Goal: Transaction & Acquisition: Subscribe to service/newsletter

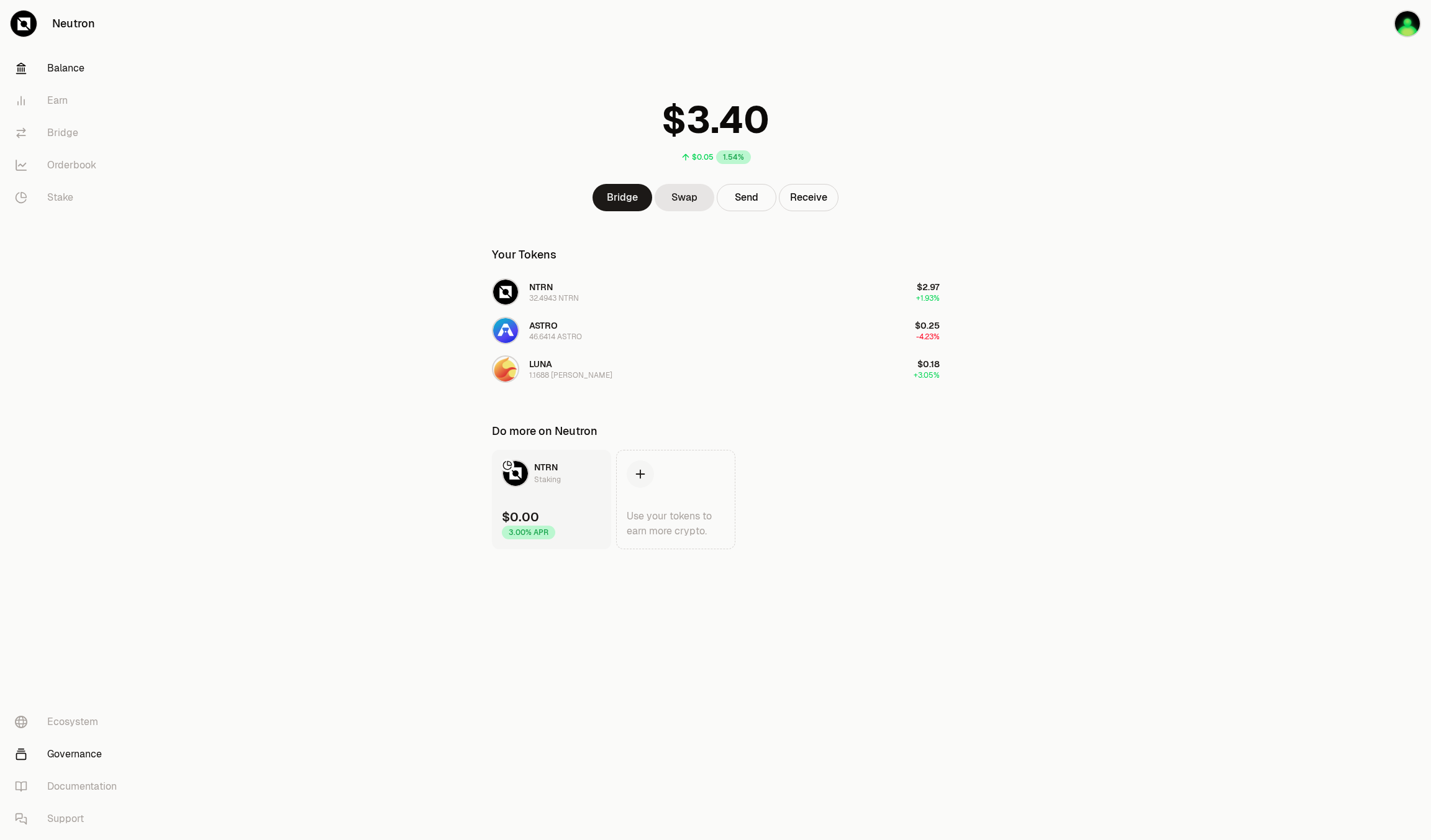
click at [79, 757] on link "Governance" at bounding box center [69, 754] width 129 height 32
click at [68, 192] on link "Stake" at bounding box center [69, 197] width 129 height 32
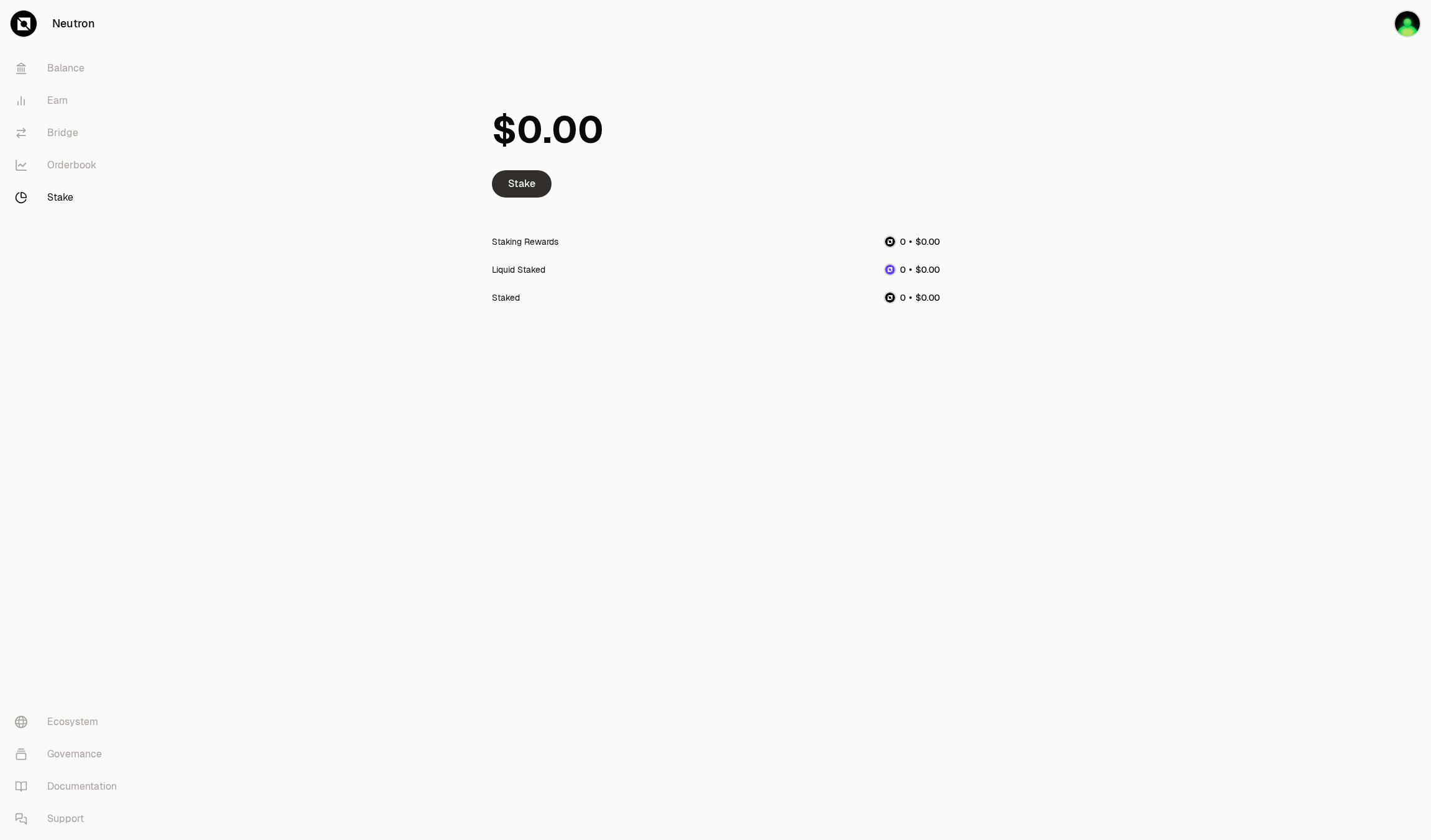
click at [507, 175] on link "Stake" at bounding box center [522, 183] width 60 height 27
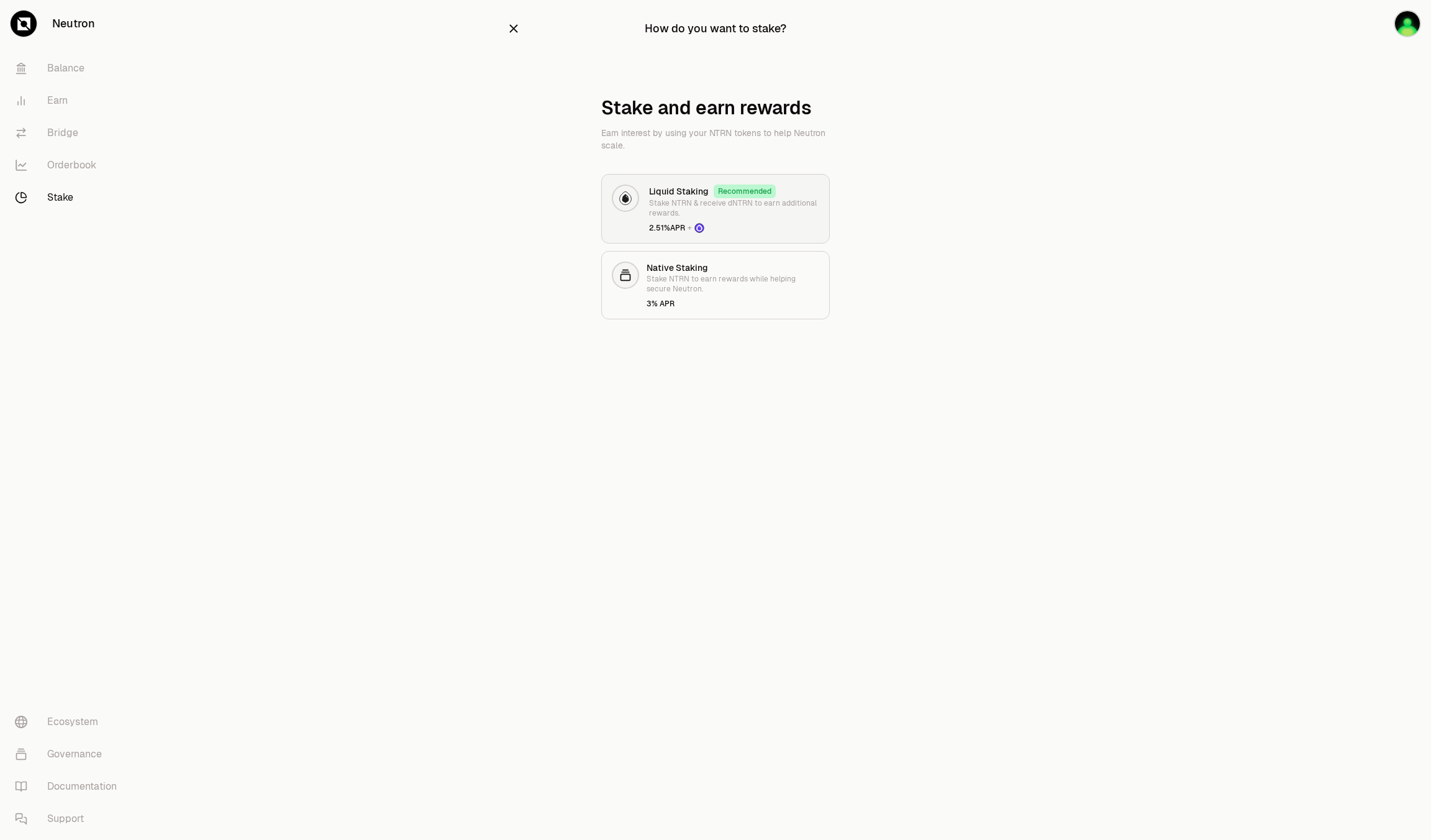
click at [680, 200] on p "Stake NTRN & receive dNTRN to earn additional rewards." at bounding box center [734, 208] width 170 height 20
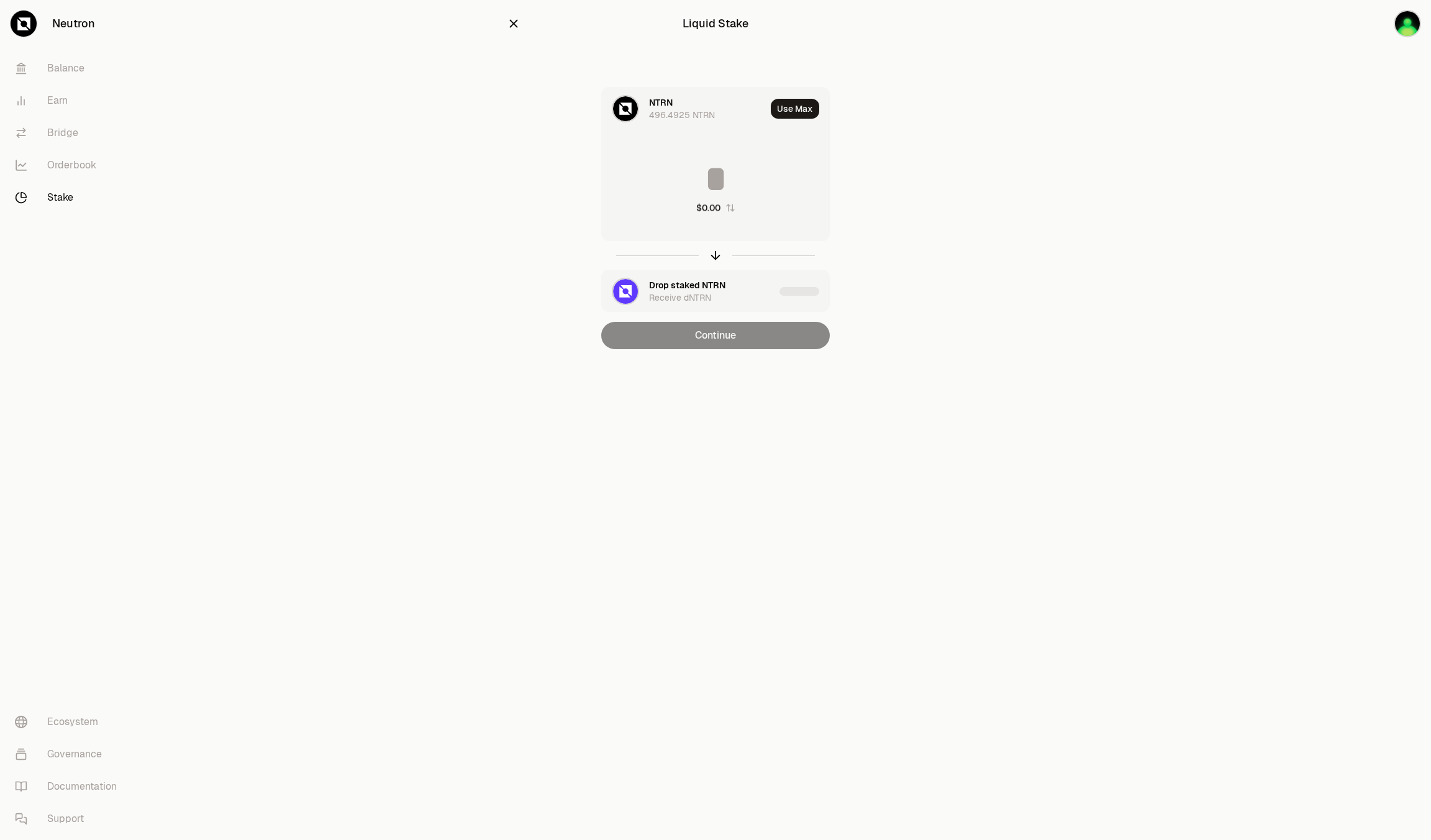
click at [680, 200] on div "$0.00" at bounding box center [716, 187] width 227 height 109
click at [711, 208] on div "$0.00" at bounding box center [708, 208] width 24 height 13
click at [711, 208] on button "0" at bounding box center [716, 208] width 38 height 13
click at [716, 175] on input at bounding box center [716, 178] width 227 height 37
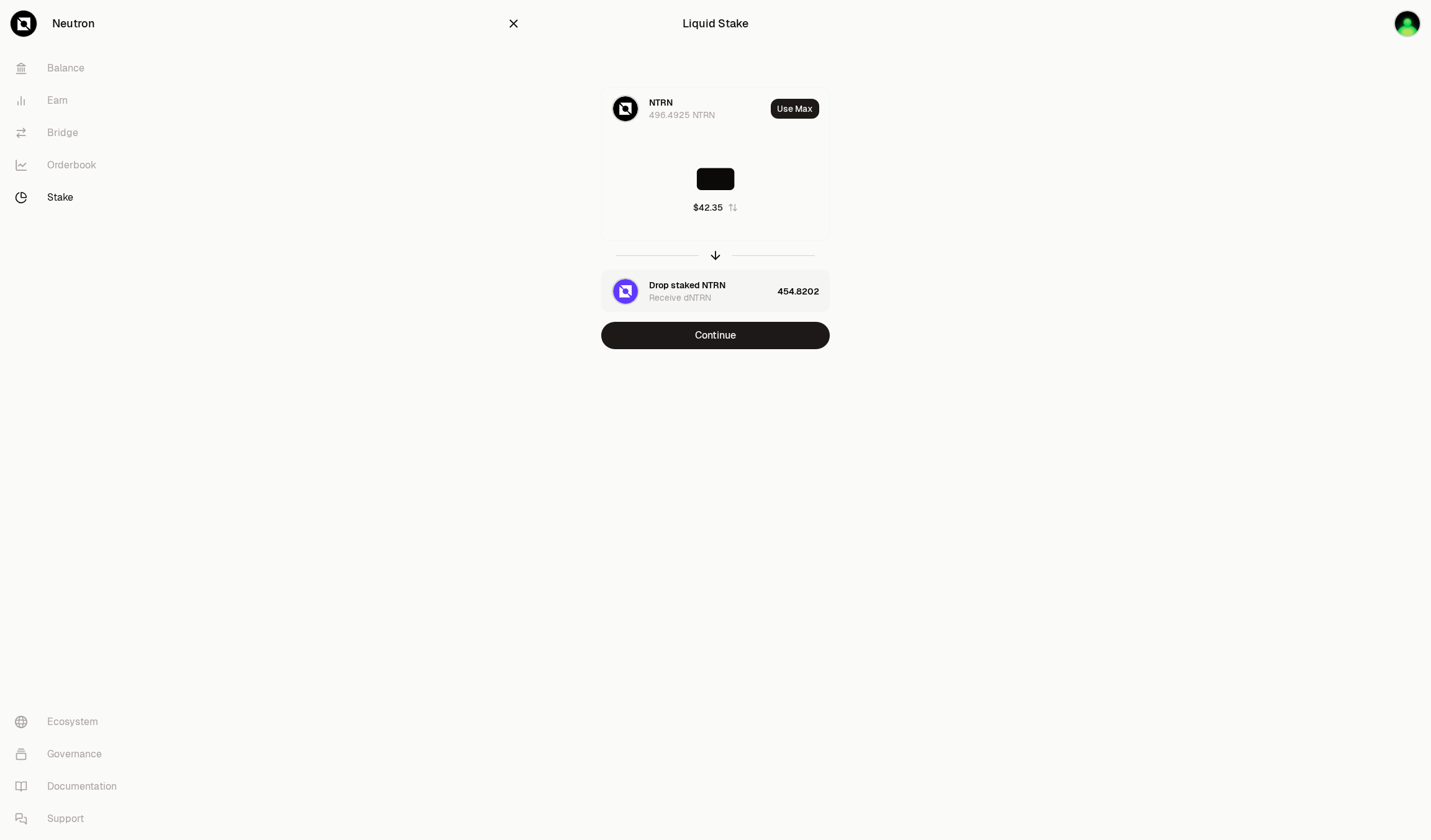
type input "***"
click at [686, 335] on button "Continue" at bounding box center [716, 335] width 229 height 27
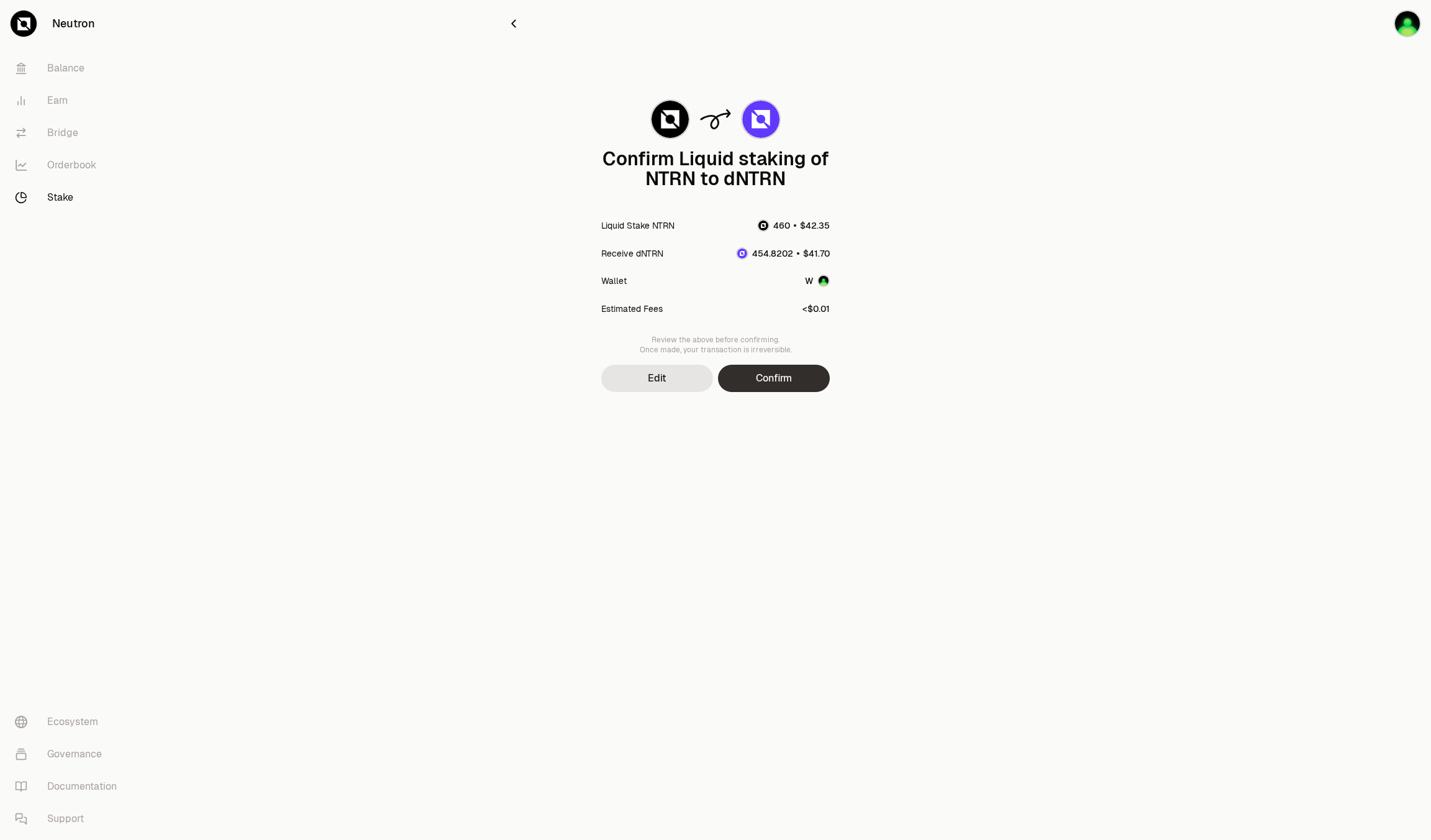
click at [772, 388] on button "Confirm" at bounding box center [774, 378] width 112 height 27
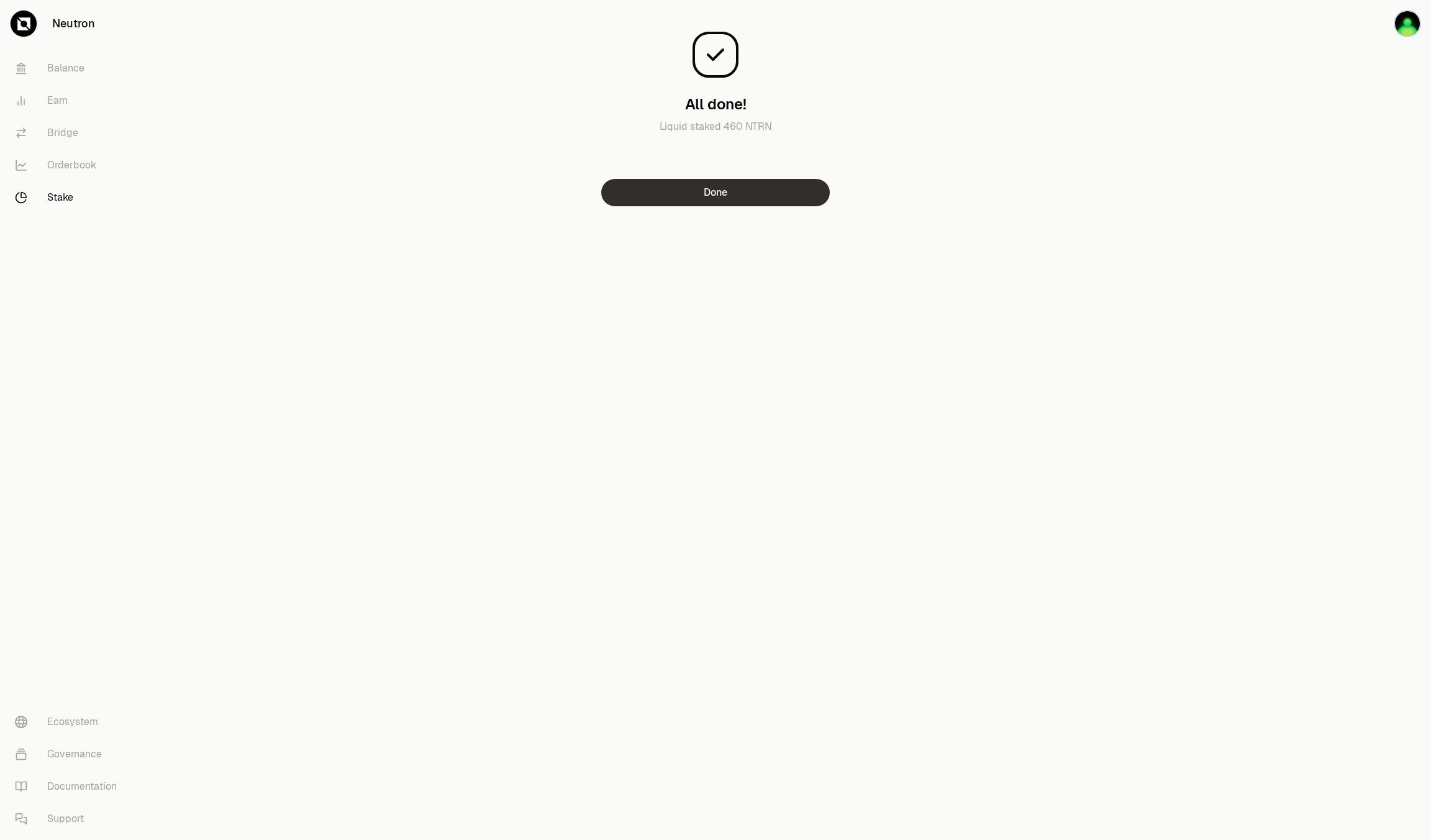
click at [730, 185] on button "Done" at bounding box center [716, 192] width 229 height 27
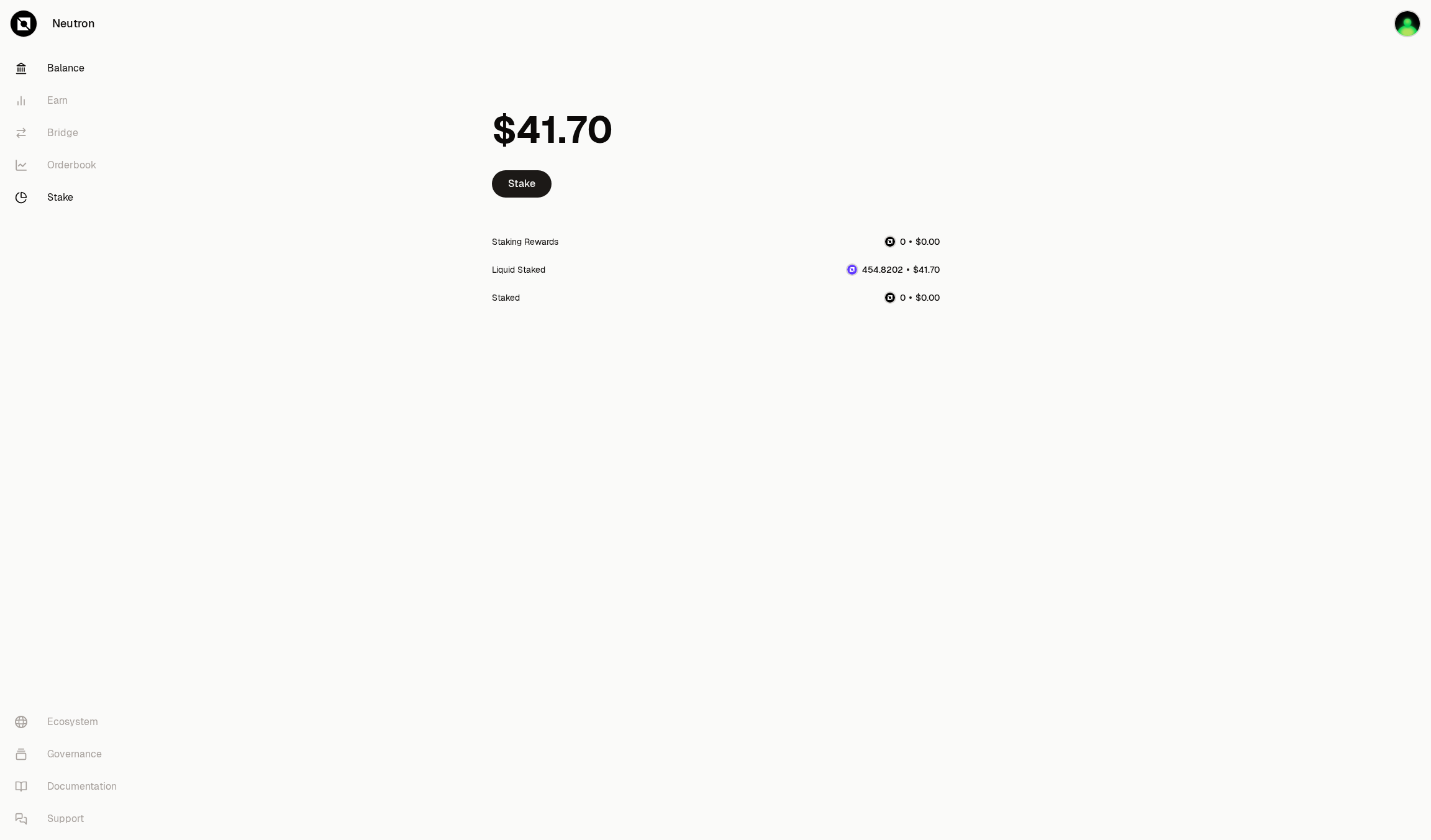
click at [62, 66] on link "Balance" at bounding box center [69, 68] width 129 height 32
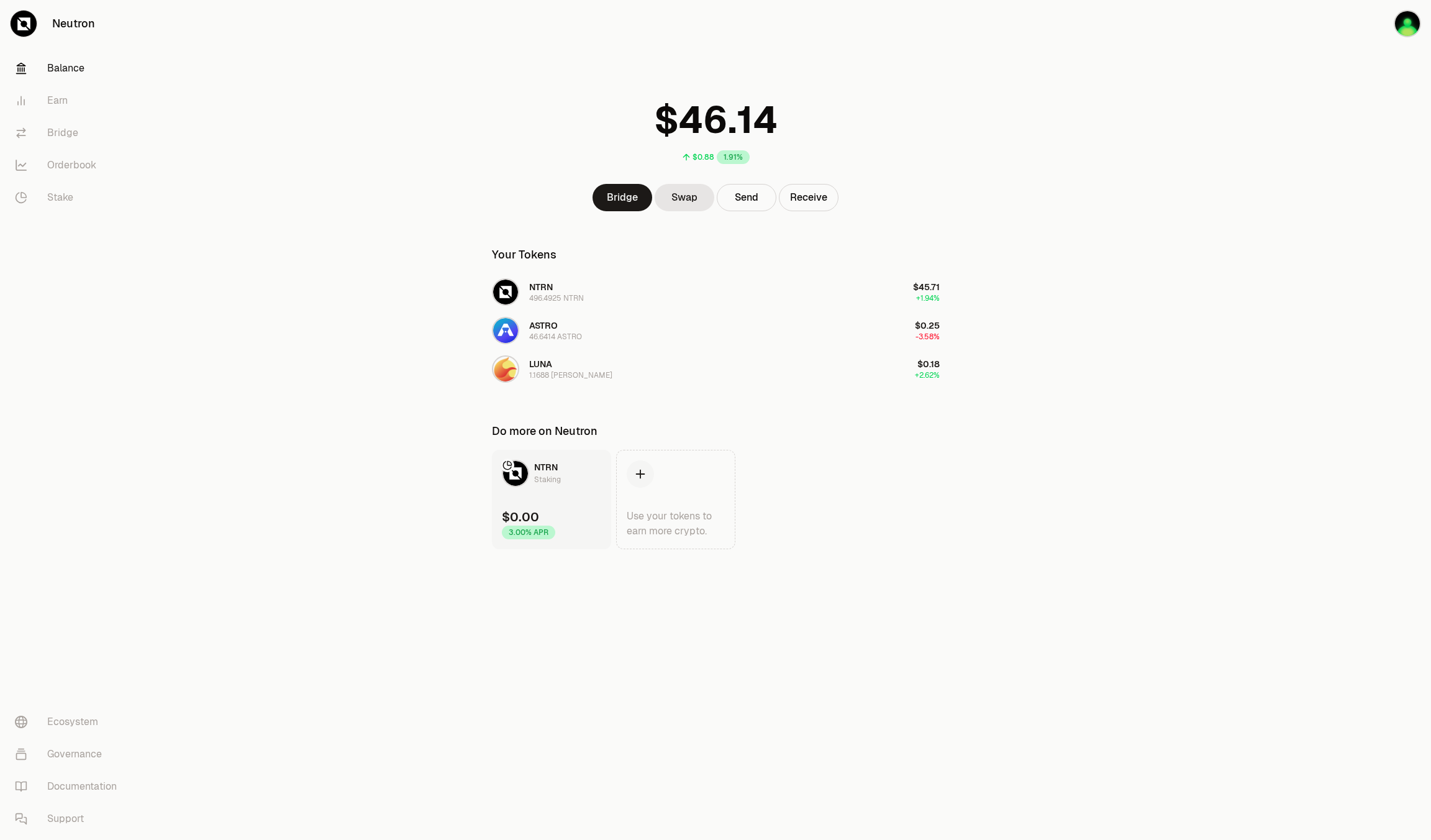
click at [357, 398] on main "$0.88 1.91% Bridge Swap Send Receive Your Tokens NTRN 496.4925 NTRN $45.71 +1.9…" at bounding box center [786, 299] width 1292 height 599
